Goal: Transaction & Acquisition: Purchase product/service

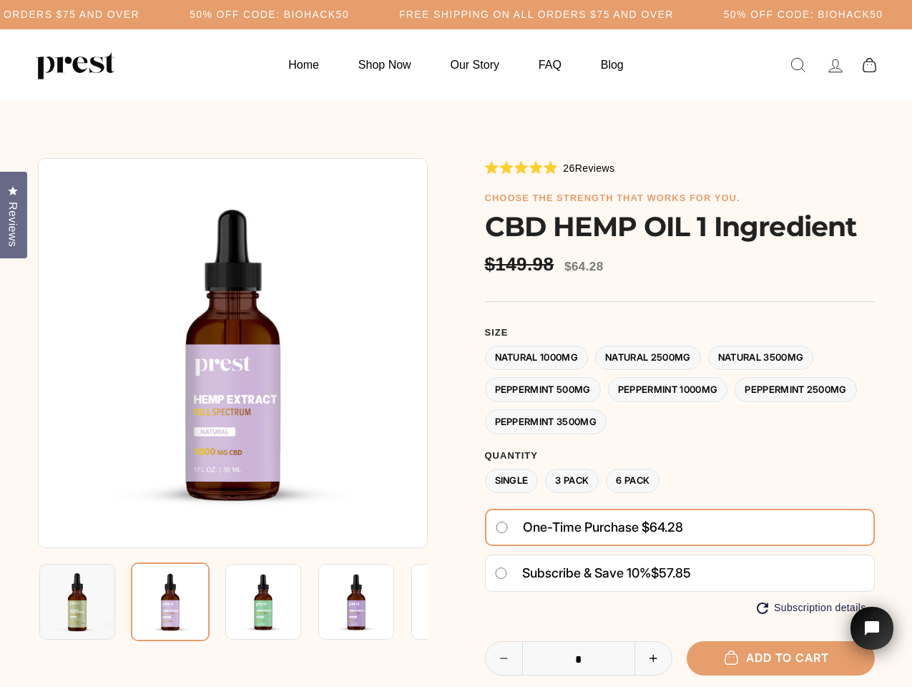
click at [456, 343] on div at bounding box center [456, 514] width 837 height 712
click at [349, 14] on h5 "50% OFF CODE: BIOHACK50" at bounding box center [270, 15] width 160 height 12
click at [233, 353] on img at bounding box center [233, 353] width 390 height 390
click at [233, 602] on img at bounding box center [263, 602] width 76 height 76
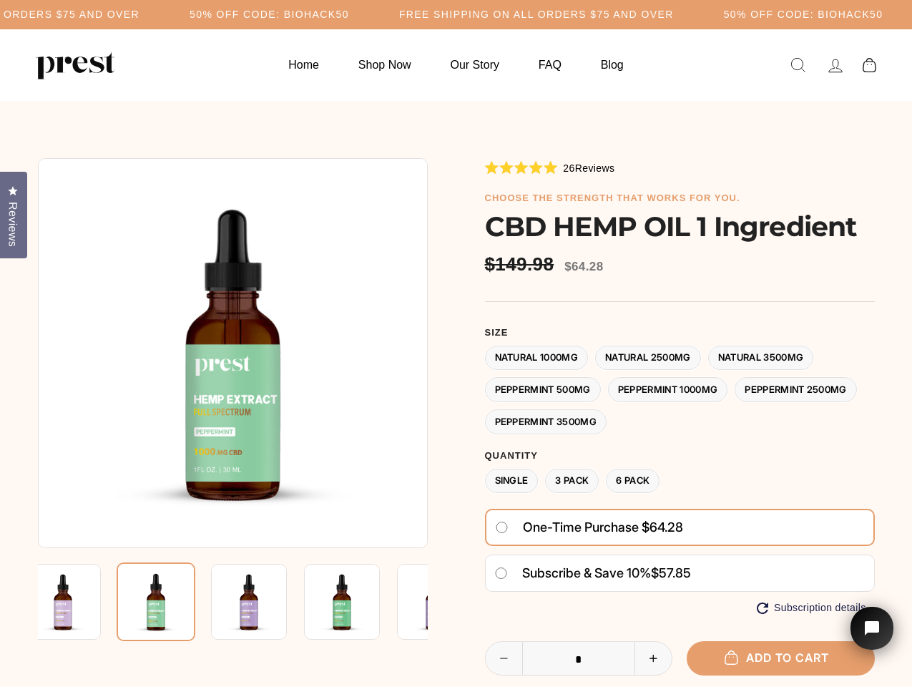
click at [77, 602] on img at bounding box center [63, 602] width 76 height 76
click at [170, 602] on img at bounding box center [156, 601] width 79 height 79
click at [263, 602] on img at bounding box center [249, 602] width 76 height 76
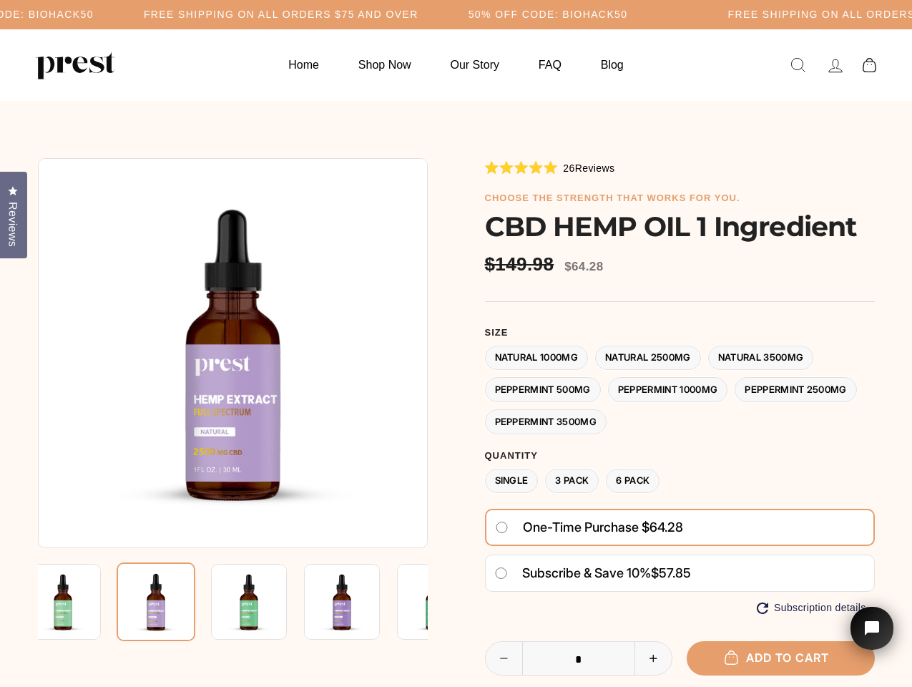
click at [195, 602] on img at bounding box center [156, 601] width 79 height 79
